Goal: Find contact information: Find contact information

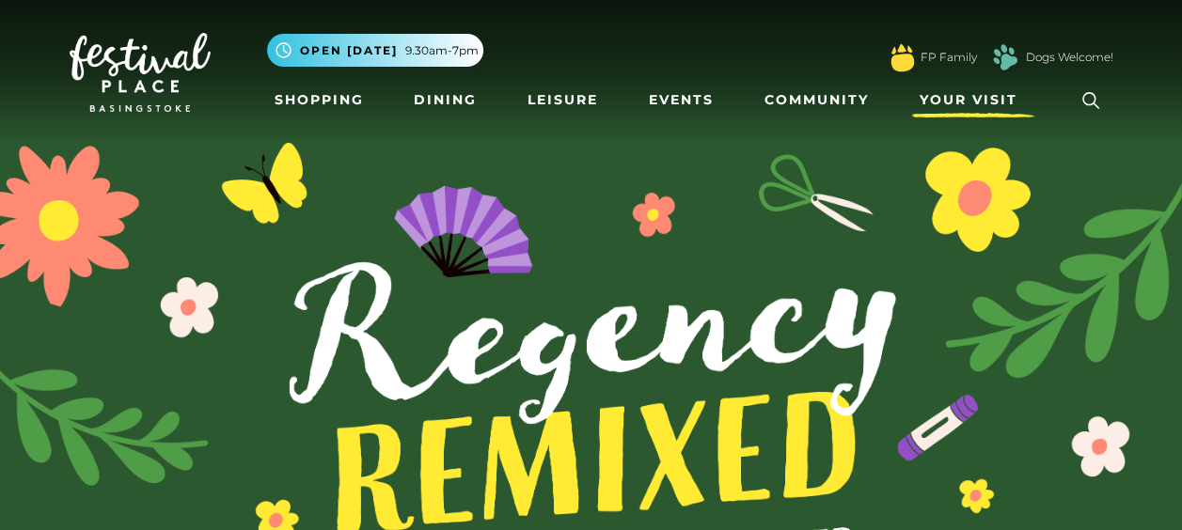
click at [946, 103] on span "Your Visit" at bounding box center [969, 100] width 98 height 20
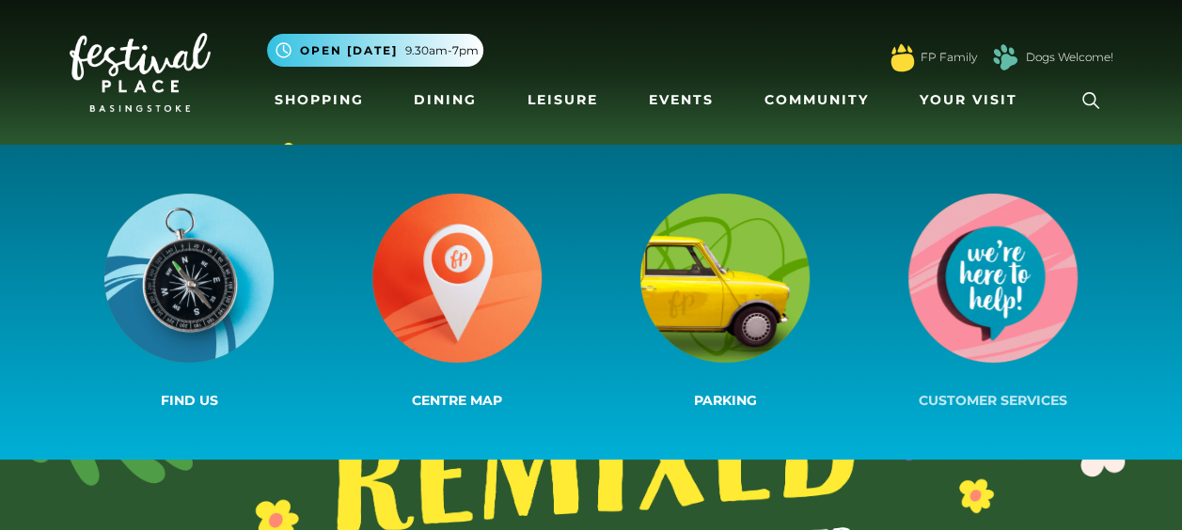
click at [1023, 296] on img at bounding box center [993, 278] width 169 height 169
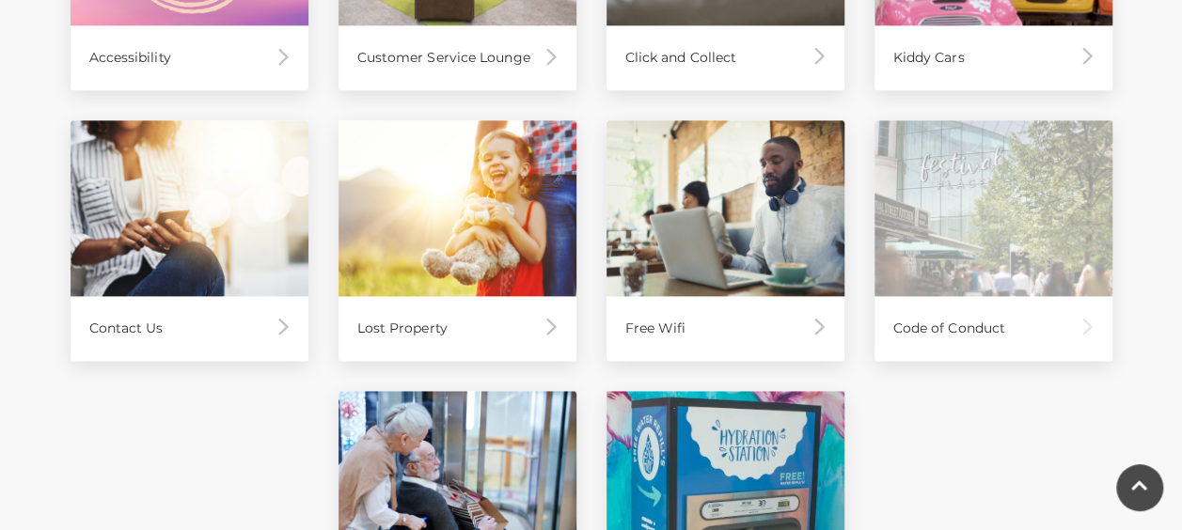
scroll to position [1411, 0]
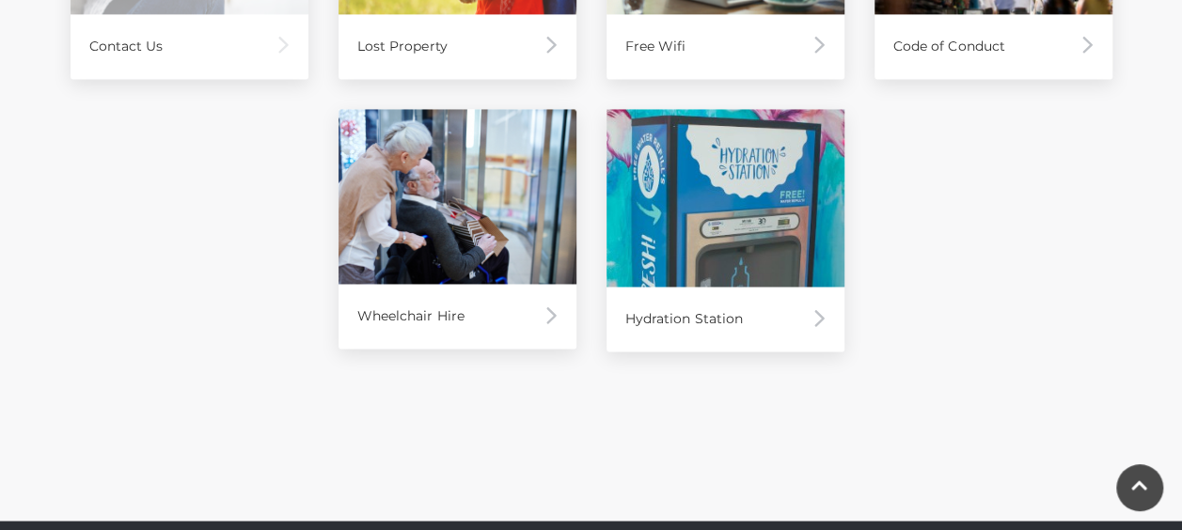
click at [231, 40] on div "Contact Us" at bounding box center [190, 46] width 238 height 65
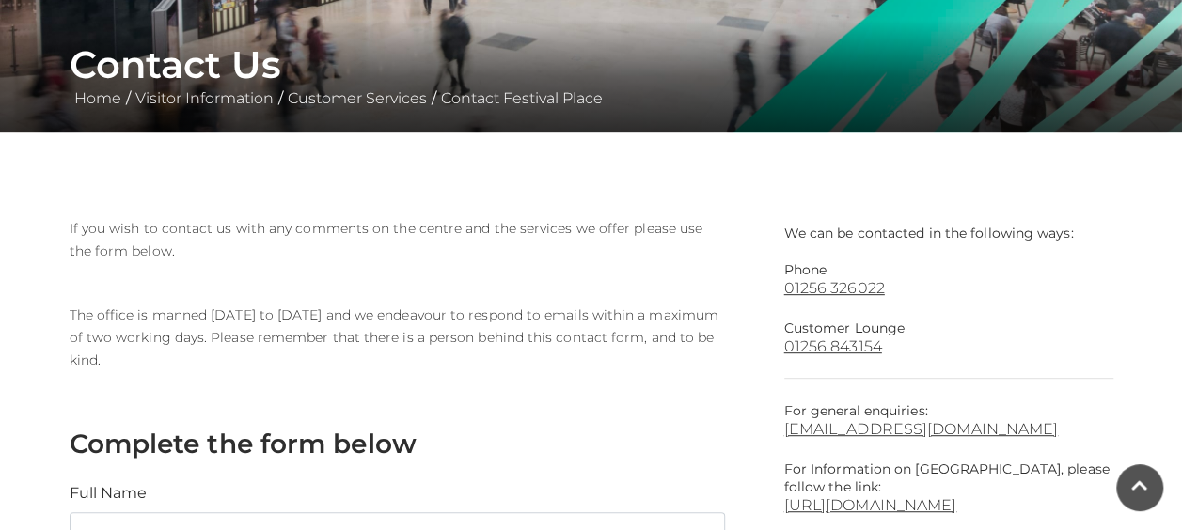
scroll to position [376, 0]
